Goal: Navigation & Orientation: Find specific page/section

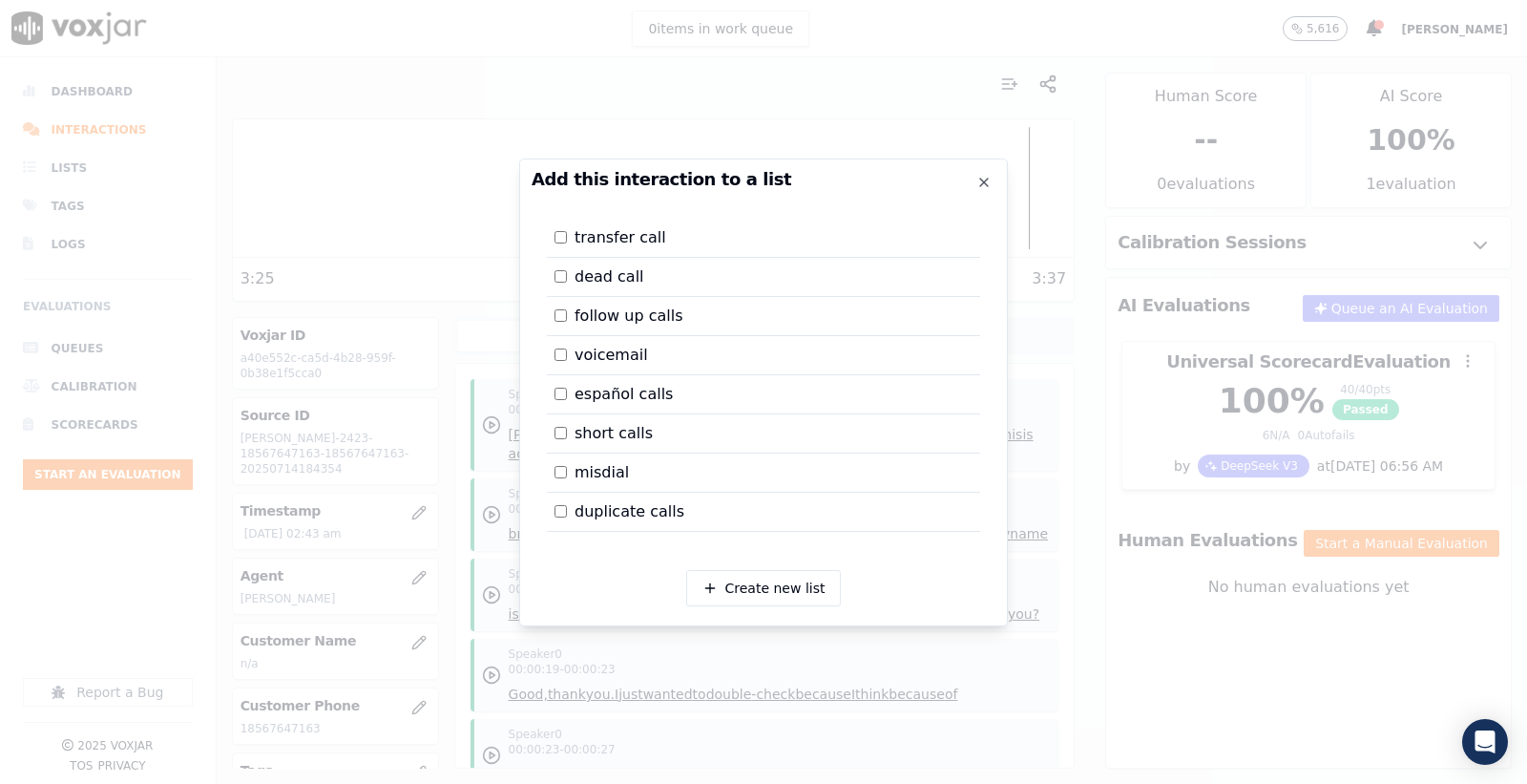
scroll to position [530, 0]
